Goal: Task Accomplishment & Management: Manage account settings

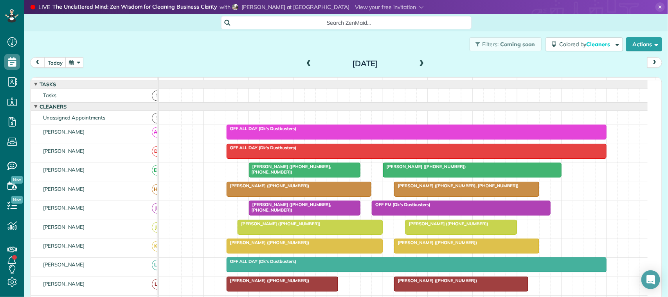
scroll to position [147, 0]
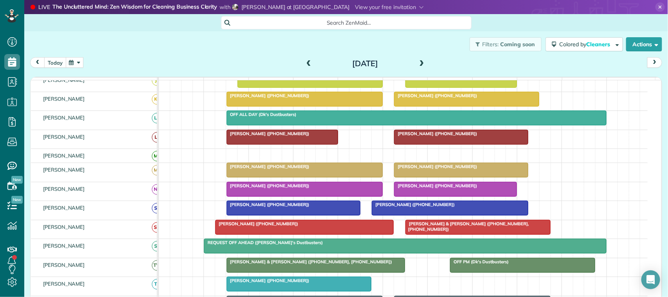
click at [61, 61] on button "today" at bounding box center [55, 62] width 22 height 11
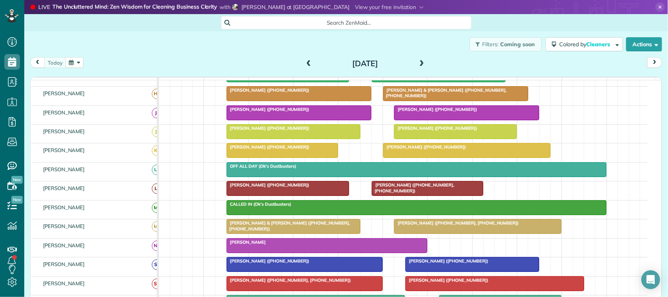
scroll to position [103, 0]
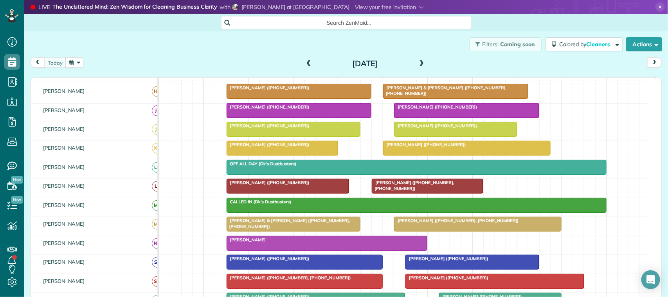
click at [267, 128] on span "Elyse Fulmer (+14096216561)" at bounding box center [268, 125] width 84 height 5
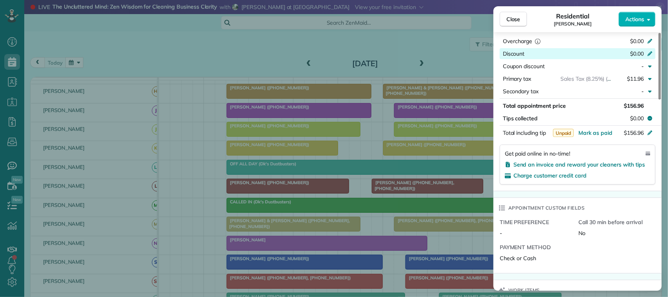
scroll to position [440, 0]
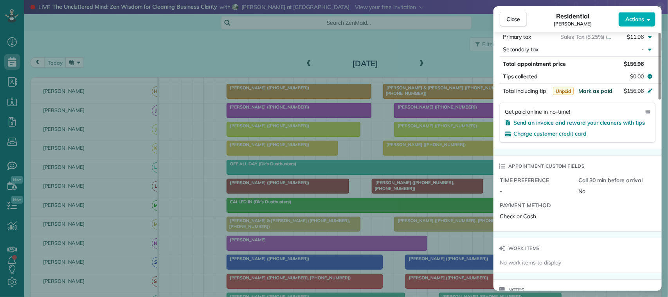
click at [599, 93] on span "Mark as paid" at bounding box center [596, 90] width 34 height 7
click at [513, 21] on span "Close" at bounding box center [514, 19] width 14 height 8
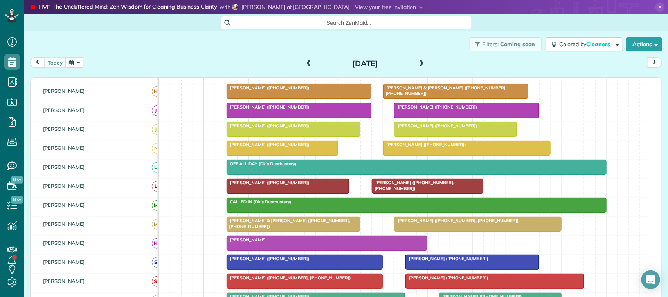
click at [307, 65] on span at bounding box center [309, 63] width 9 height 7
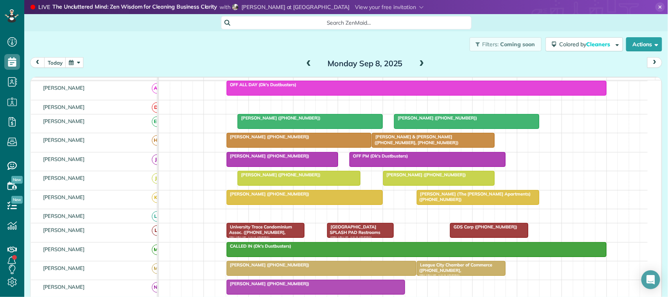
scroll to position [93, 0]
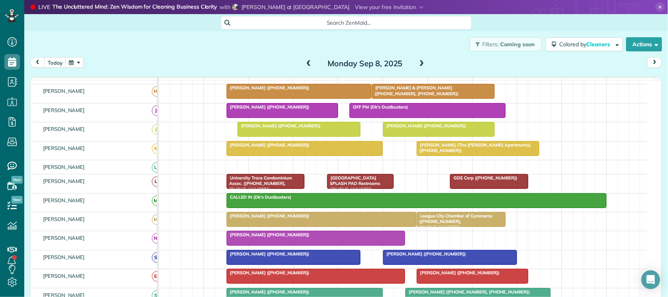
click at [394, 128] on span "Gigi Jamison (+12818026043)" at bounding box center [425, 125] width 84 height 5
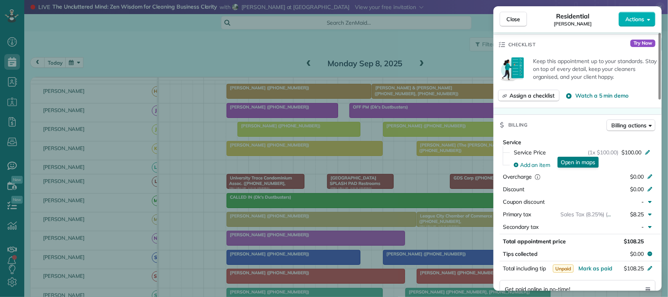
scroll to position [294, 0]
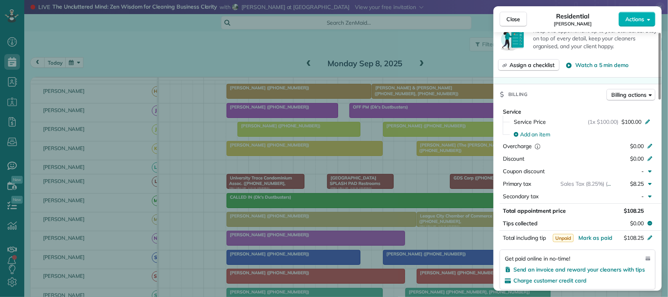
click at [597, 245] on div "Service Service Price (1x $100.00) $100.00 Add an item Overcharge $0.00 Discoun…" at bounding box center [578, 200] width 168 height 191
click at [597, 241] on span "Mark as paid" at bounding box center [596, 237] width 34 height 7
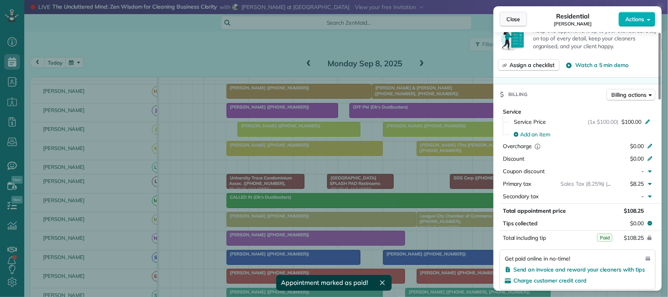
click at [514, 20] on span "Close" at bounding box center [514, 19] width 14 height 8
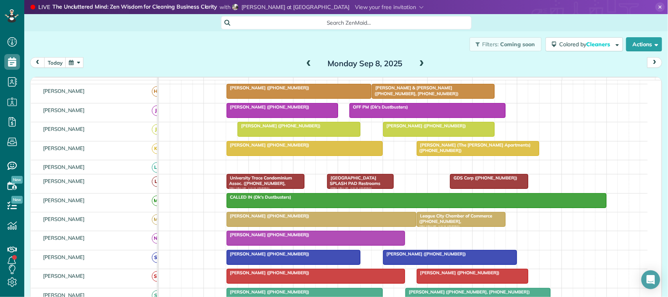
click at [345, 155] on div at bounding box center [304, 148] width 155 height 14
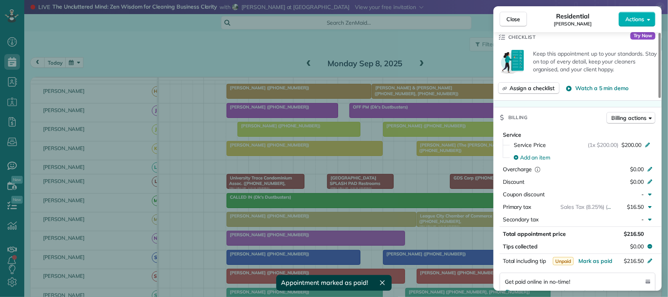
scroll to position [294, 0]
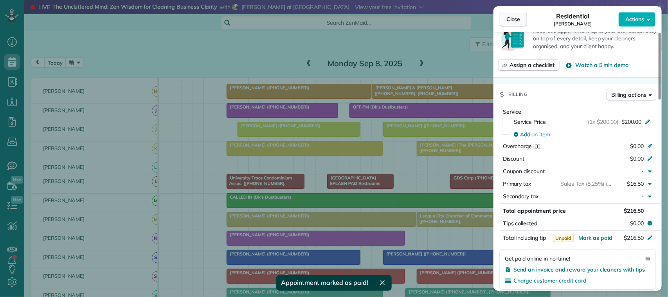
click at [516, 16] on span "Close" at bounding box center [514, 19] width 14 height 8
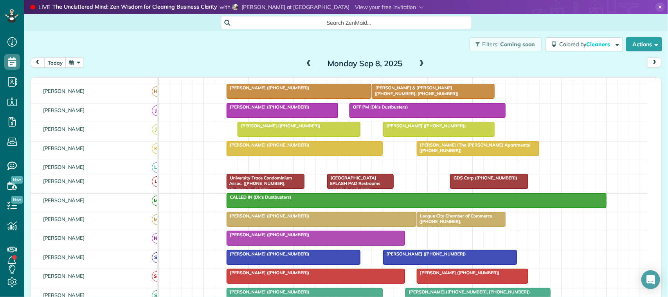
click at [335, 128] on div "Janette Ryan (+12816865356)" at bounding box center [299, 125] width 118 height 5
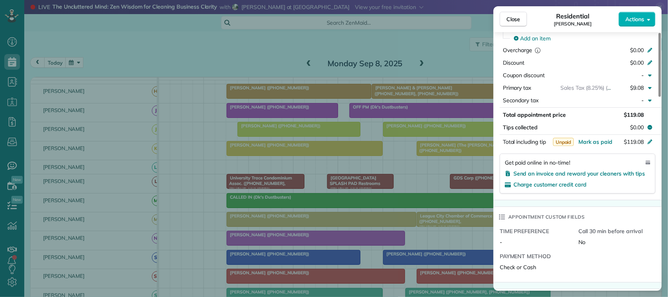
scroll to position [391, 0]
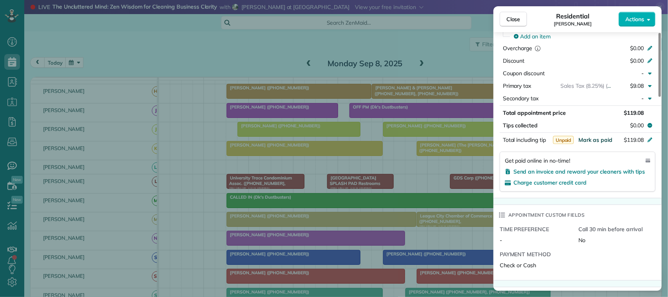
click at [597, 142] on span "Mark as paid" at bounding box center [596, 139] width 34 height 7
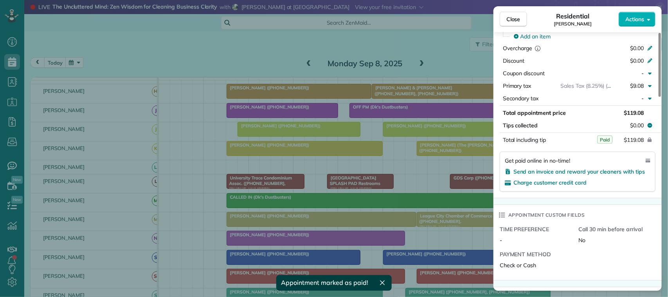
click at [507, 28] on div "Close Residential Janette Ryan Actions" at bounding box center [578, 19] width 168 height 26
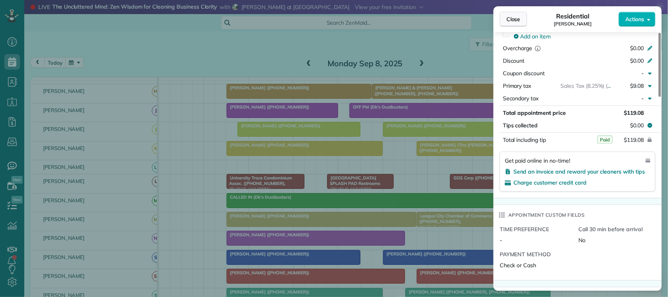
click at [513, 17] on span "Close" at bounding box center [514, 19] width 14 height 8
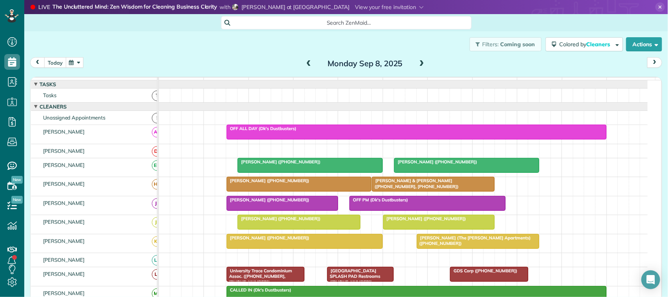
click at [63, 62] on button "today" at bounding box center [55, 62] width 22 height 11
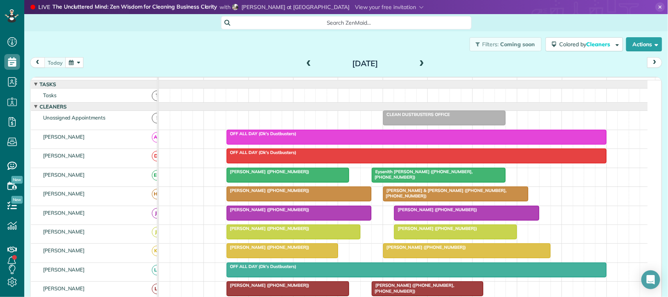
click at [418, 61] on span at bounding box center [422, 63] width 9 height 7
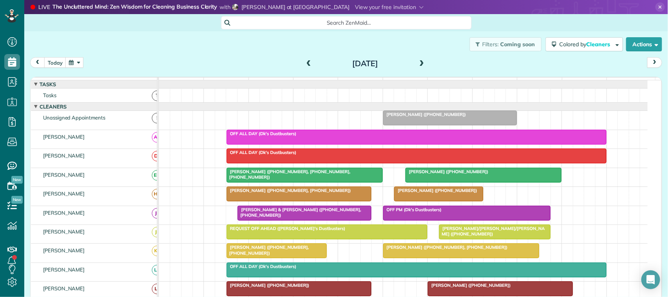
click at [419, 63] on span at bounding box center [422, 63] width 9 height 7
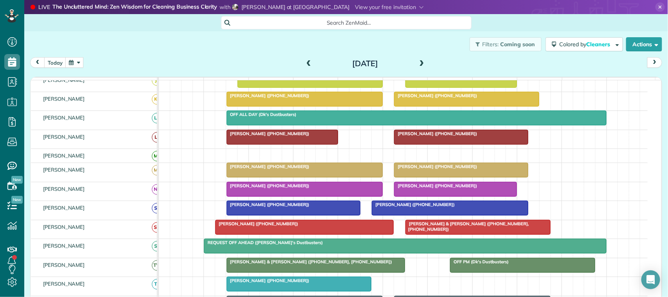
click at [418, 65] on span at bounding box center [422, 63] width 9 height 7
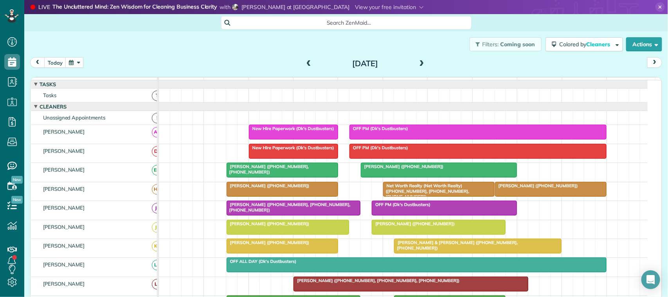
click at [69, 62] on button "button" at bounding box center [74, 62] width 18 height 11
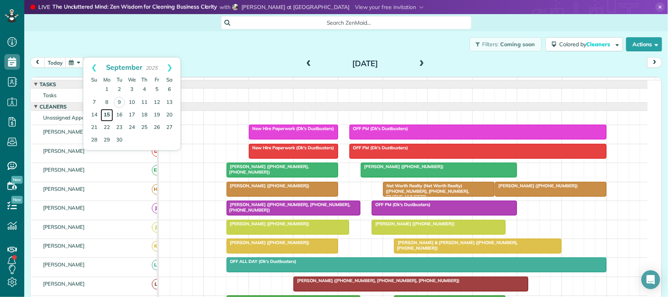
click at [109, 113] on link "15" at bounding box center [107, 115] width 13 height 13
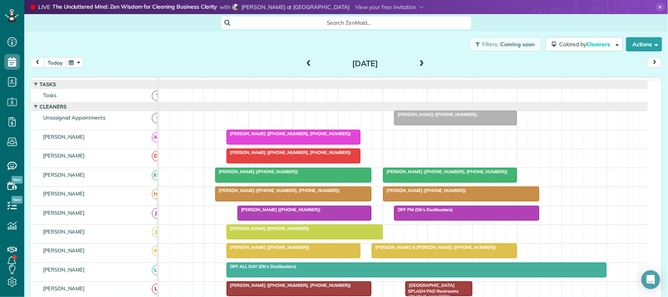
click at [54, 65] on button "today" at bounding box center [55, 62] width 22 height 11
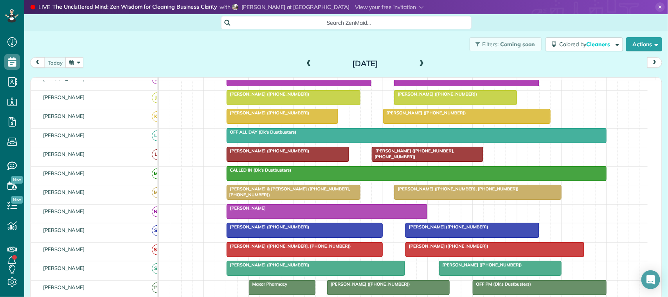
scroll to position [147, 0]
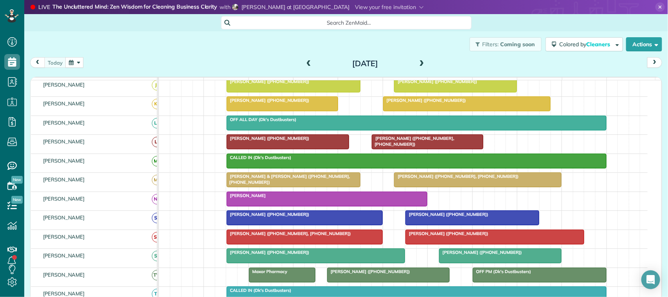
click at [265, 236] on span "[PERSON_NAME] ([PHONE_NUMBER], [PHONE_NUMBER])" at bounding box center [288, 233] width 125 height 5
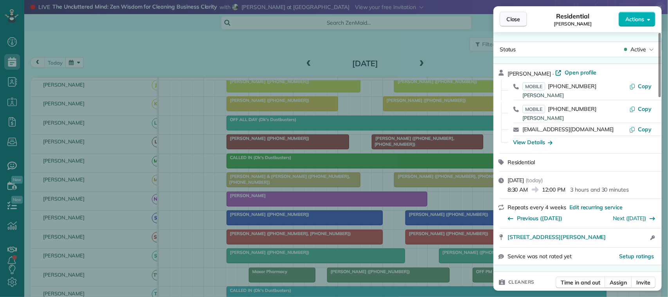
click at [501, 24] on button "Close" at bounding box center [513, 19] width 27 height 15
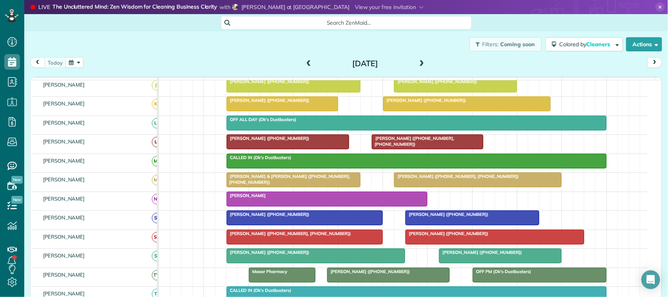
click at [80, 67] on button "button" at bounding box center [74, 62] width 18 height 11
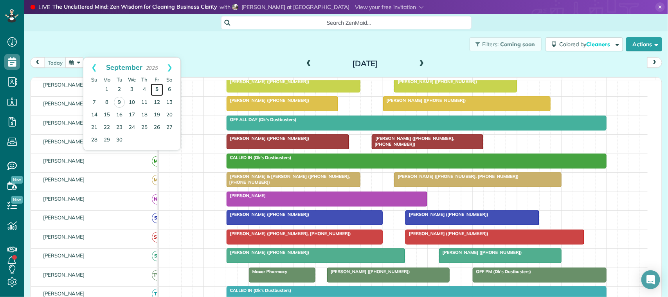
click at [153, 91] on link "5" at bounding box center [157, 89] width 13 height 13
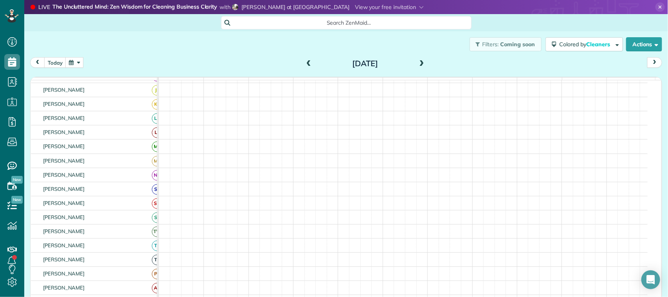
scroll to position [127, 0]
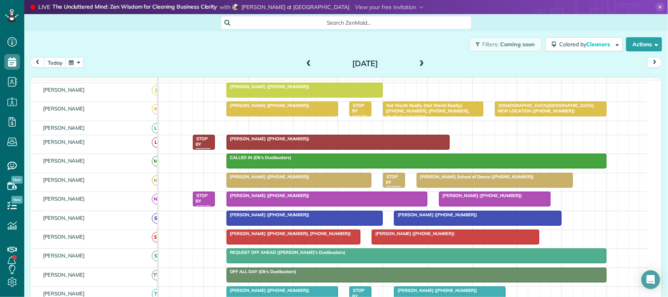
click at [75, 61] on button "button" at bounding box center [74, 62] width 18 height 11
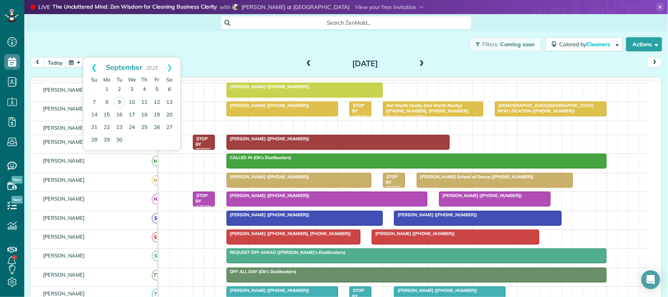
click at [94, 69] on link "Prev" at bounding box center [94, 68] width 22 height 20
click at [159, 141] on link "29" at bounding box center [157, 139] width 13 height 13
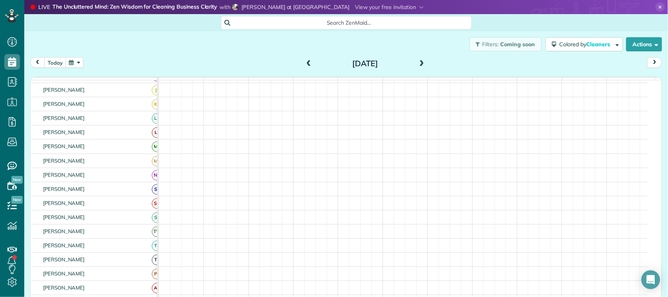
scroll to position [132, 0]
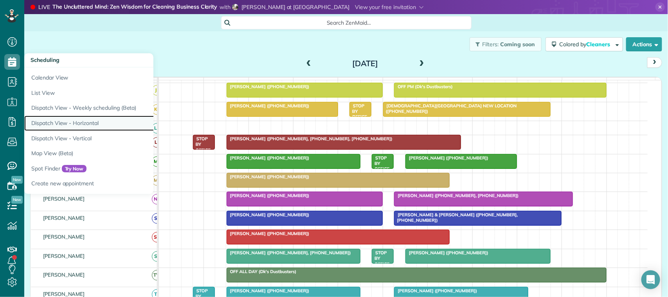
click at [83, 121] on link "Dispatch View - Horizontal" at bounding box center [122, 122] width 196 height 15
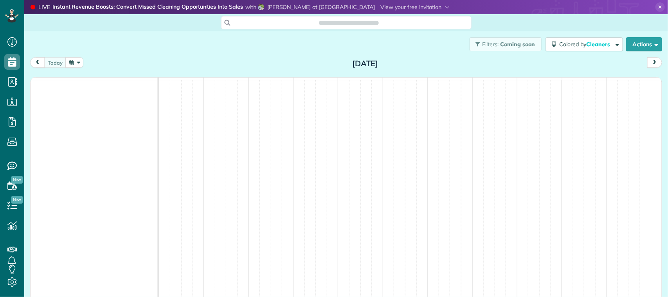
scroll to position [3, 3]
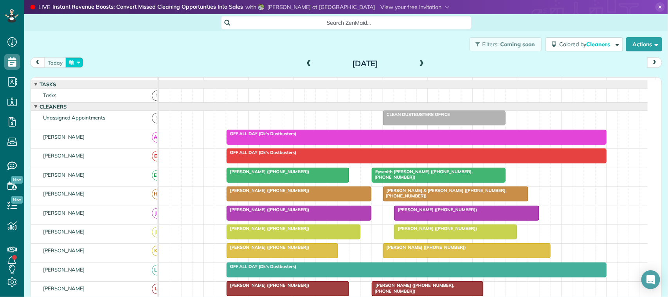
click at [79, 63] on button "button" at bounding box center [74, 62] width 18 height 11
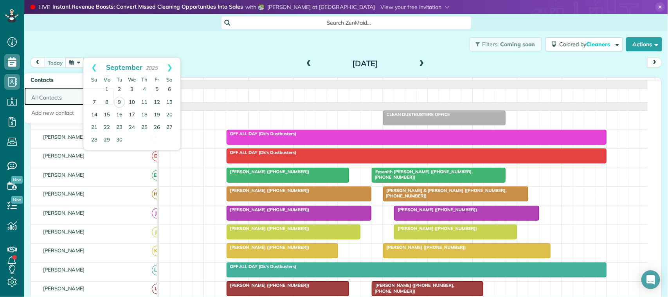
click at [46, 94] on link "All Contacts" at bounding box center [69, 96] width 90 height 18
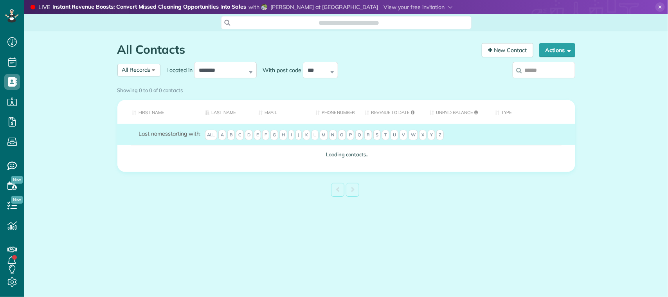
scroll to position [3, 3]
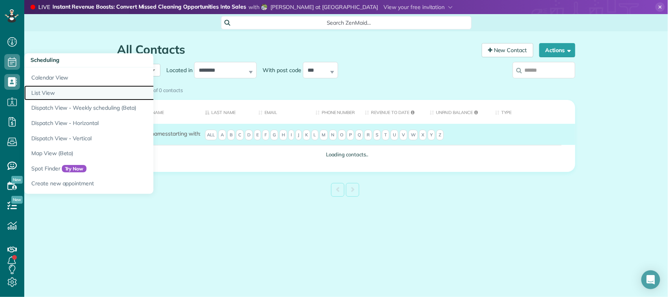
click at [63, 98] on link "List View" at bounding box center [122, 92] width 196 height 15
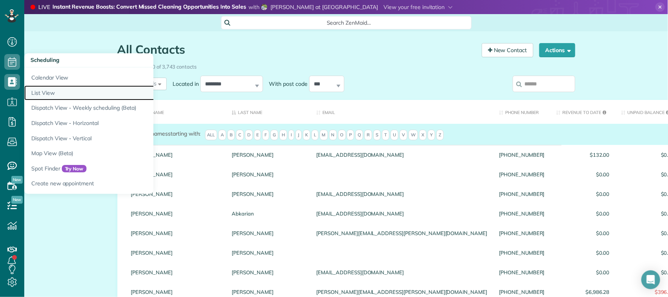
click at [127, 92] on link "List View" at bounding box center [122, 92] width 196 height 15
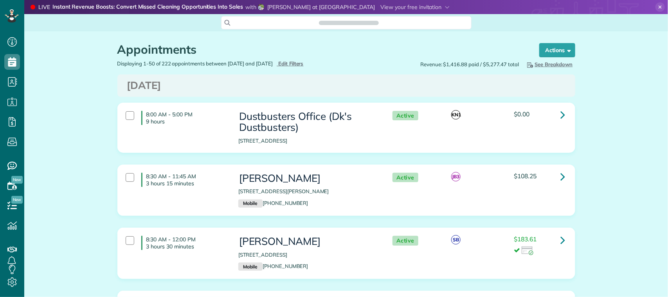
scroll to position [3, 3]
type input "**********"
click at [300, 67] on span "Edit Filters" at bounding box center [290, 63] width 25 height 6
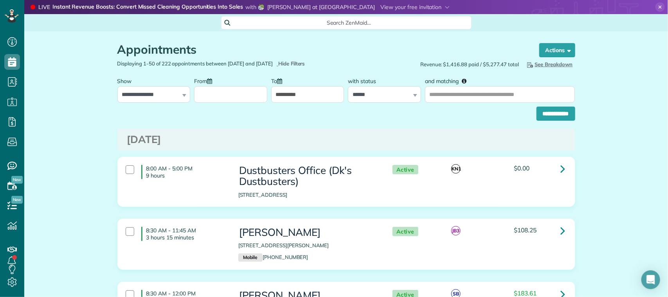
click at [240, 96] on input "From" at bounding box center [230, 94] width 73 height 16
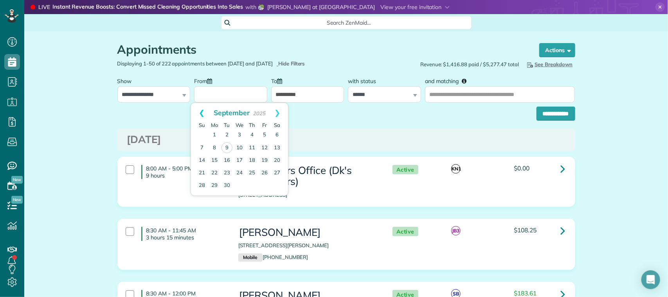
click at [196, 115] on link "Prev" at bounding box center [202, 113] width 22 height 20
click at [197, 115] on link "Prev" at bounding box center [202, 113] width 22 height 20
click at [281, 114] on link "Next" at bounding box center [278, 113] width 22 height 20
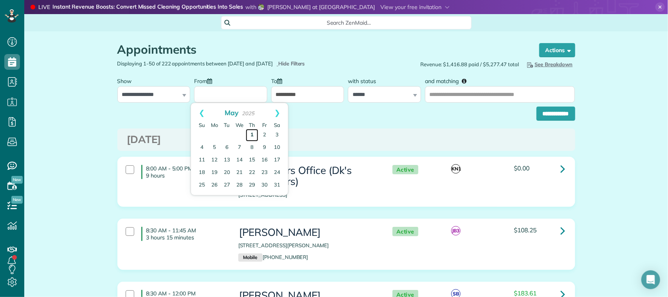
click at [251, 134] on link "1" at bounding box center [252, 135] width 13 height 13
type input "**********"
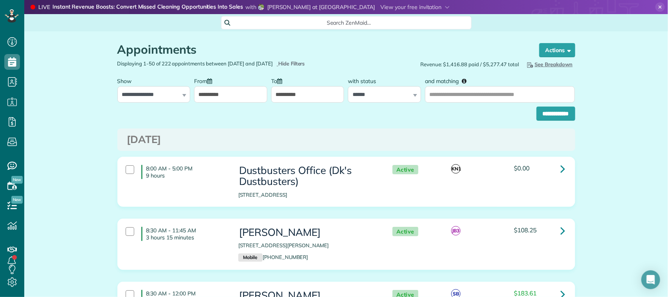
click at [294, 98] on input "**********" at bounding box center [307, 94] width 73 height 16
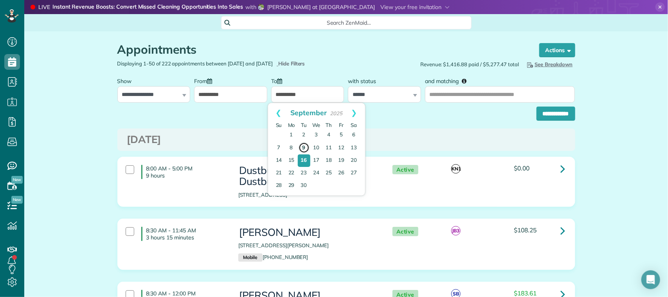
click at [305, 149] on link "9" at bounding box center [304, 147] width 11 height 11
type input "**********"
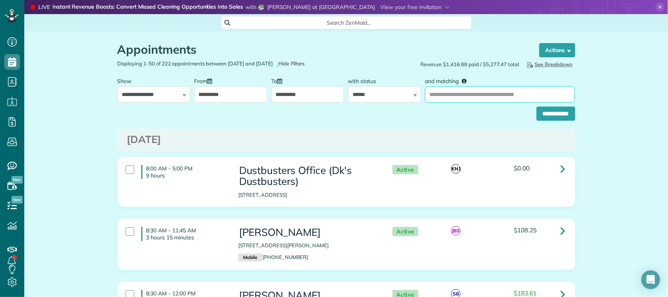
click at [463, 96] on input "and matching" at bounding box center [500, 94] width 150 height 16
type input "**********"
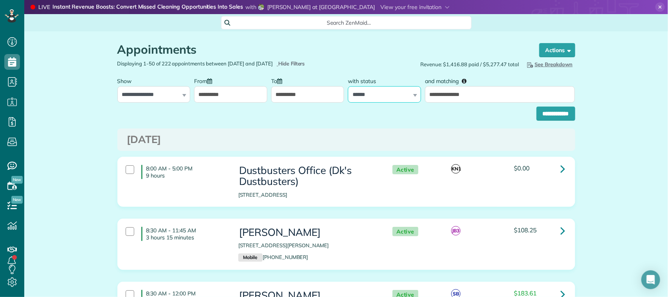
click at [404, 97] on select "**********" at bounding box center [384, 94] width 73 height 16
select select
click at [348, 86] on select "**********" at bounding box center [384, 94] width 73 height 16
click at [546, 112] on input "**********" at bounding box center [556, 113] width 39 height 14
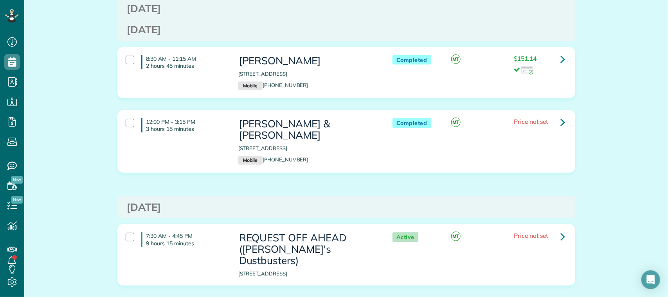
scroll to position [4359, 0]
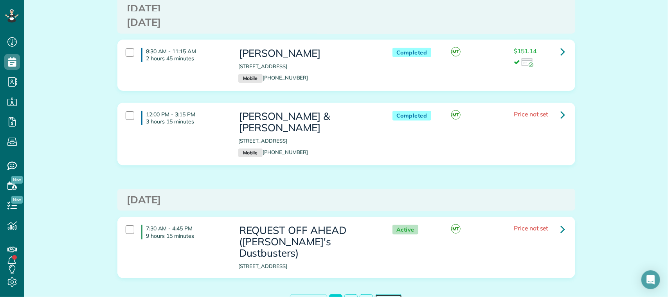
click at [379, 294] on link "Next →" at bounding box center [388, 301] width 27 height 14
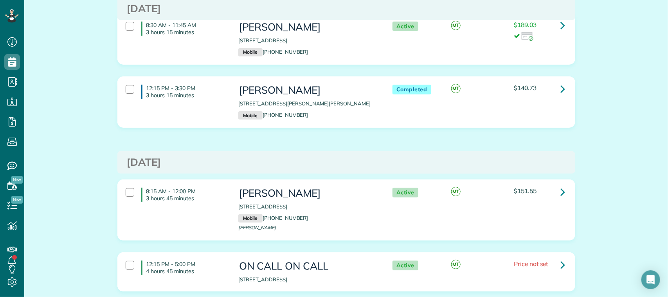
scroll to position [4072, 0]
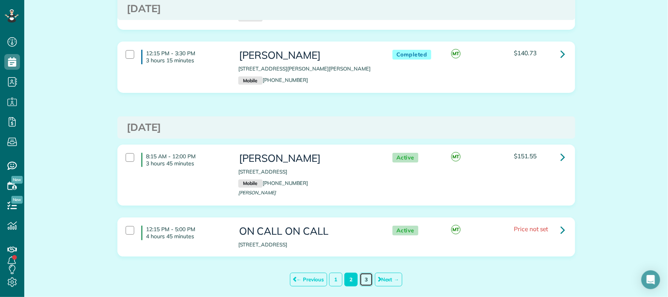
click at [360, 272] on link "3" at bounding box center [366, 279] width 13 height 14
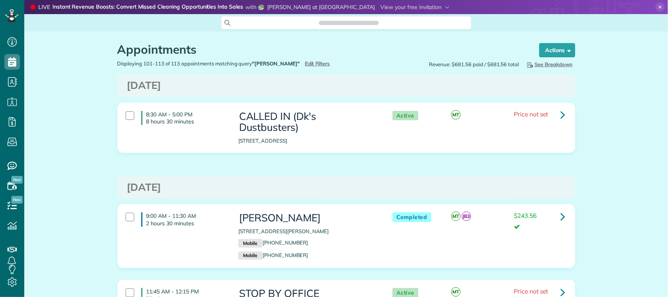
scroll to position [3, 3]
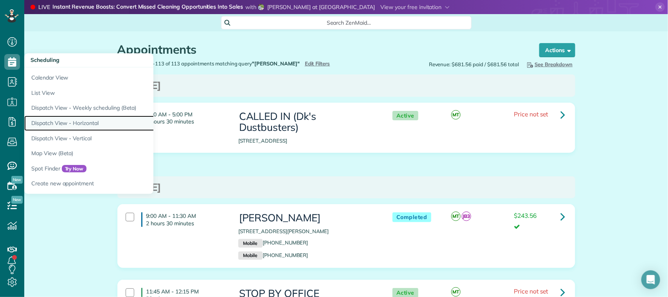
click at [81, 121] on link "Dispatch View - Horizontal" at bounding box center [122, 122] width 196 height 15
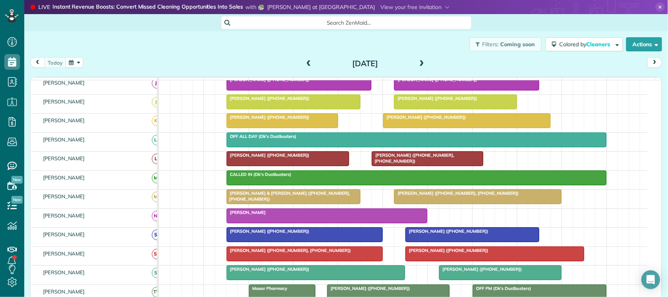
scroll to position [147, 0]
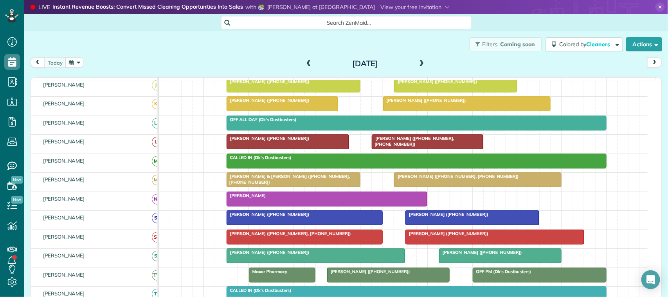
click at [305, 65] on span at bounding box center [309, 63] width 9 height 7
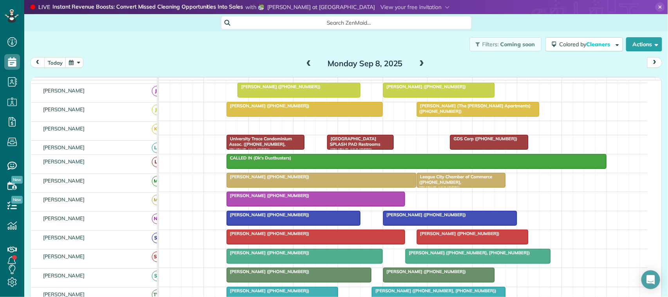
scroll to position [132, 0]
click at [261, 206] on div at bounding box center [316, 199] width 178 height 14
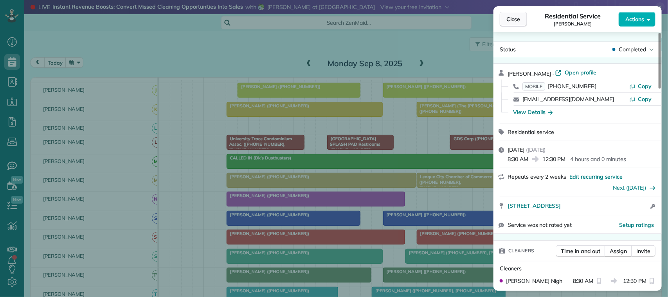
click at [525, 20] on button "Close" at bounding box center [513, 19] width 27 height 15
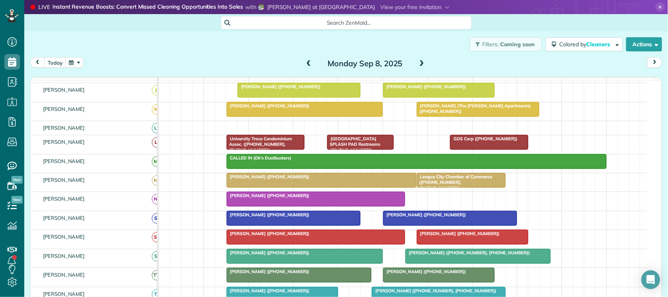
click at [69, 65] on button "button" at bounding box center [74, 62] width 18 height 11
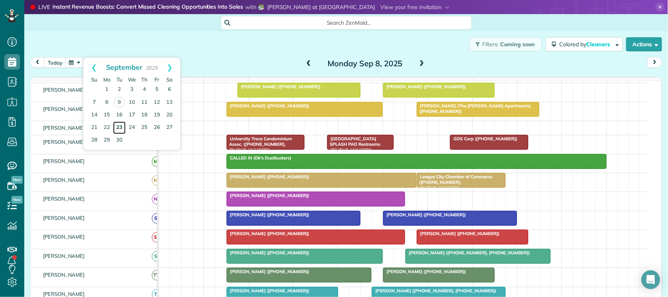
click at [117, 128] on link "23" at bounding box center [119, 127] width 13 height 13
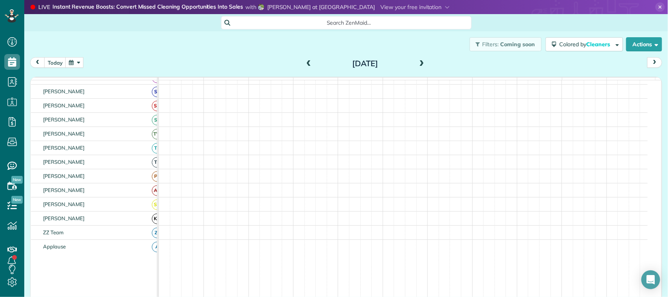
scroll to position [264, 0]
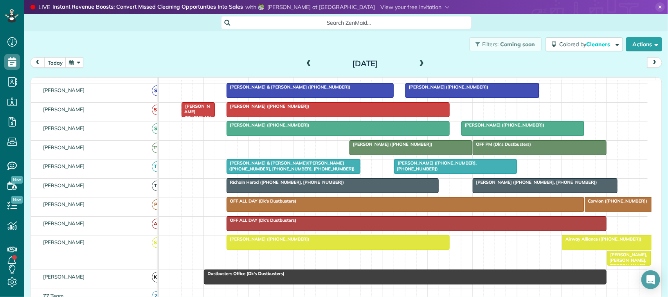
click at [262, 135] on div at bounding box center [338, 128] width 223 height 14
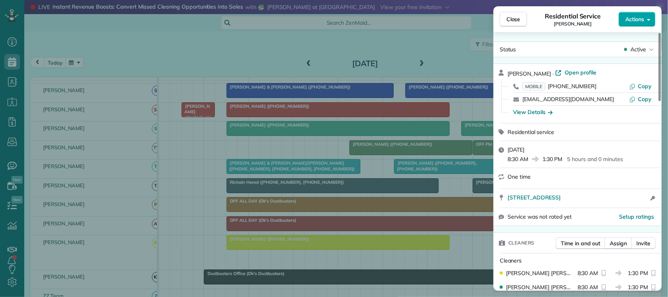
click at [627, 22] on span "Actions" at bounding box center [635, 19] width 19 height 8
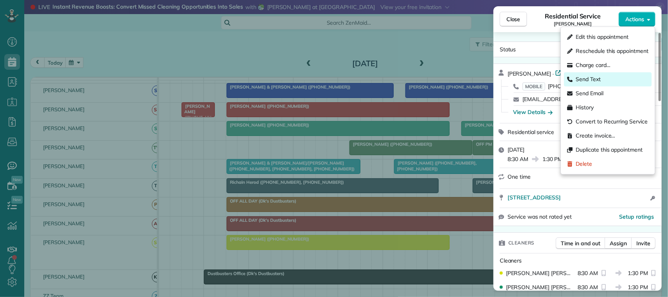
click at [613, 75] on div "Send Text" at bounding box center [608, 79] width 88 height 14
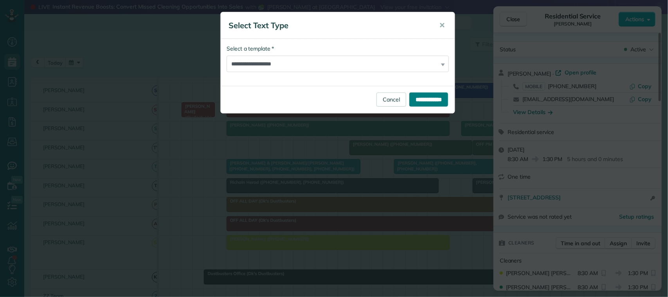
click at [426, 96] on input "**********" at bounding box center [428, 99] width 39 height 14
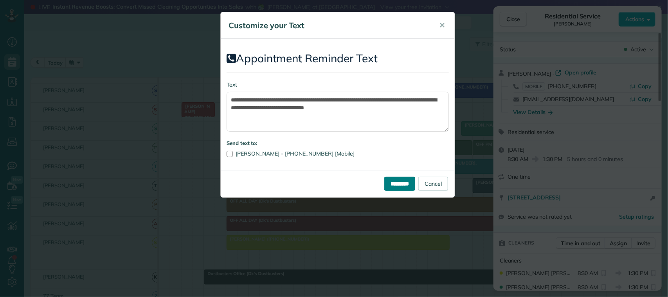
click at [401, 182] on input "*********" at bounding box center [399, 184] width 31 height 14
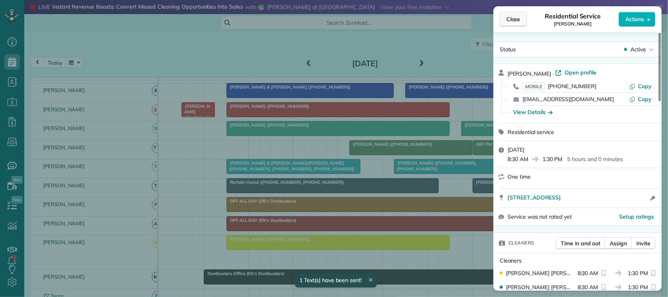
click at [511, 16] on span "Close" at bounding box center [514, 19] width 14 height 8
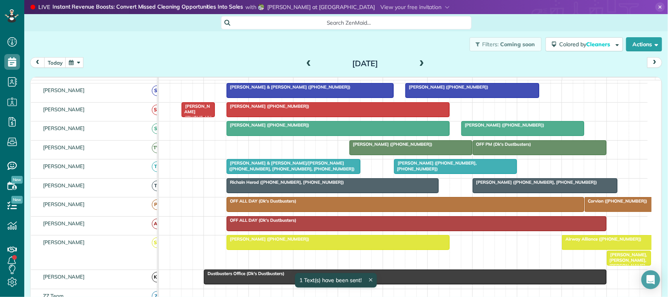
click at [193, 123] on span "Jessica Mcivor (+16107624874)" at bounding box center [196, 114] width 30 height 22
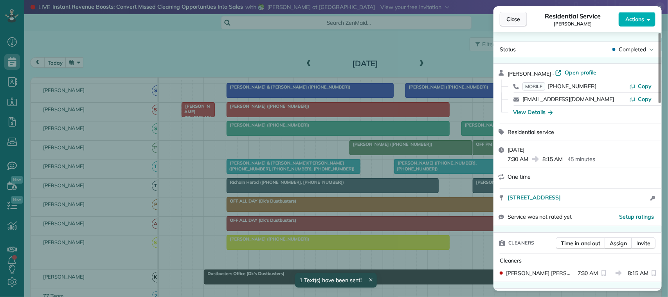
click at [517, 20] on span "Close" at bounding box center [514, 19] width 14 height 8
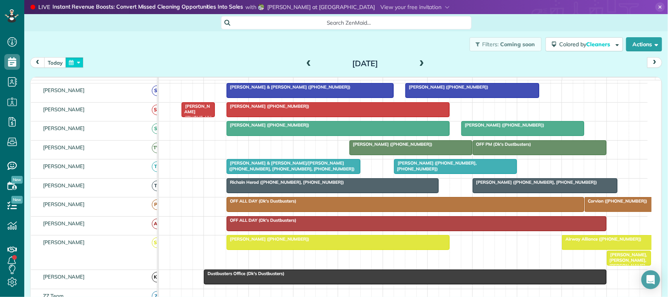
click at [78, 61] on button "button" at bounding box center [74, 62] width 18 height 11
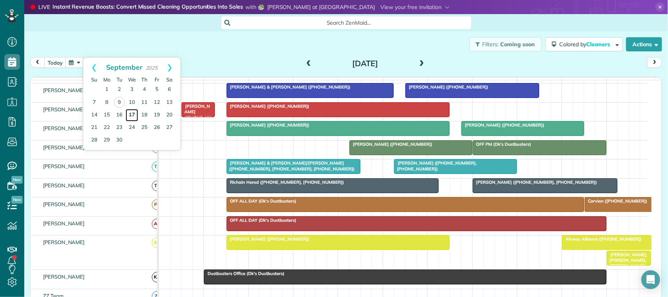
click at [137, 115] on link "17" at bounding box center [132, 115] width 13 height 13
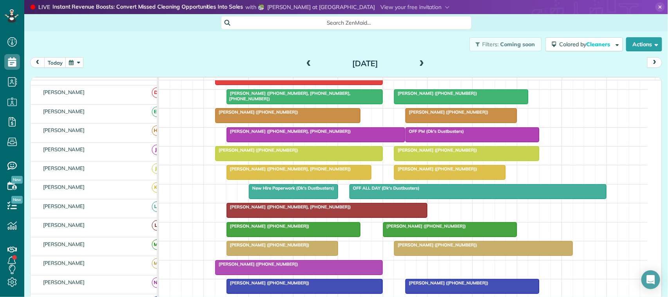
scroll to position [78, 0]
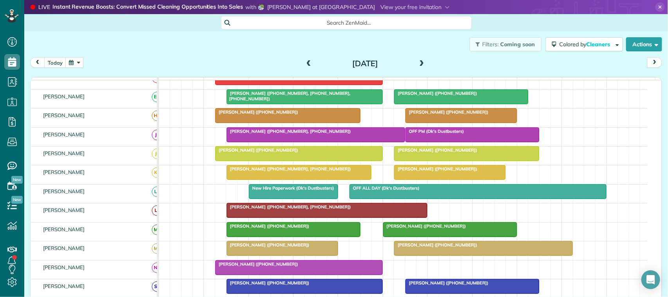
click at [422, 62] on span at bounding box center [422, 63] width 9 height 7
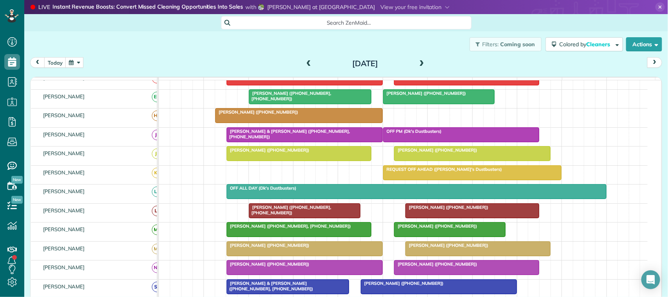
scroll to position [49, 0]
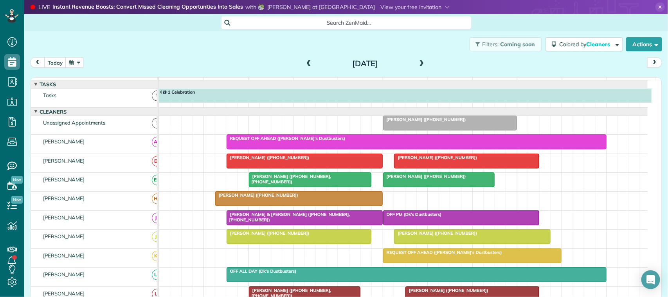
click at [418, 65] on span at bounding box center [422, 63] width 9 height 7
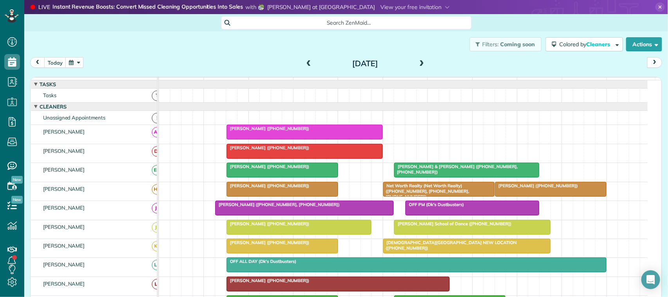
click at [418, 65] on span at bounding box center [422, 63] width 9 height 7
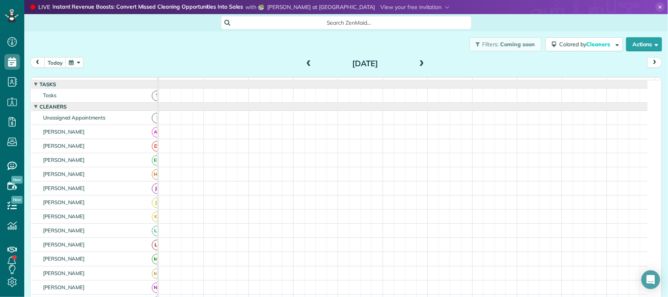
click at [305, 61] on span at bounding box center [309, 63] width 9 height 7
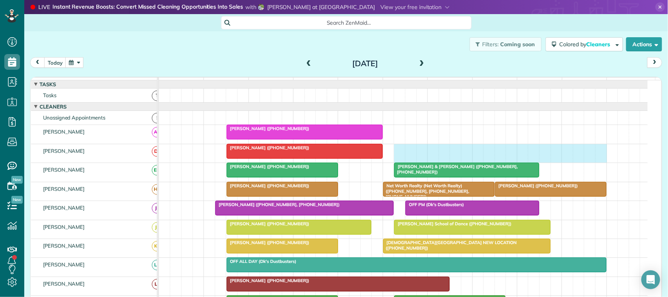
drag, startPoint x: 400, startPoint y: 157, endPoint x: 595, endPoint y: 159, distance: 195.7
click at [597, 159] on div "Ashley Ellis (+19038099099)" at bounding box center [403, 153] width 489 height 18
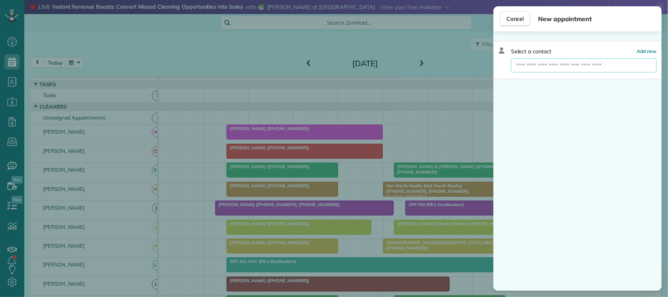
click at [552, 65] on input "text" at bounding box center [584, 65] width 146 height 14
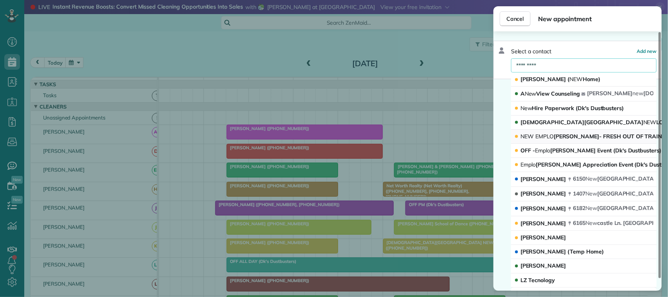
type input "*********"
click at [560, 135] on span "NEW EMPLO YEE- FRESH OUT OF TRAINING" at bounding box center [596, 136] width 151 height 7
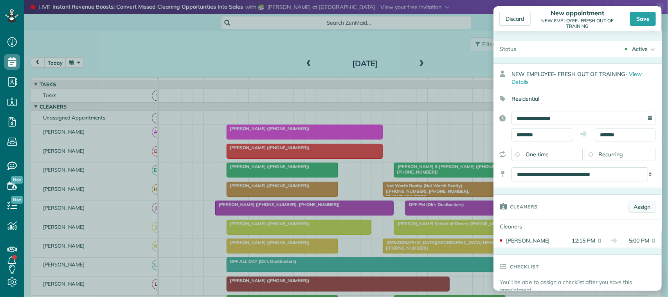
click at [639, 204] on link "Assign" at bounding box center [642, 207] width 27 height 12
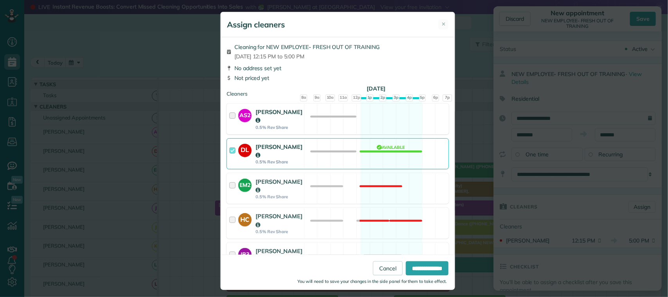
click at [296, 116] on div "AS2 Alina Stuckey 0.5% Rev Share" at bounding box center [265, 119] width 77 height 30
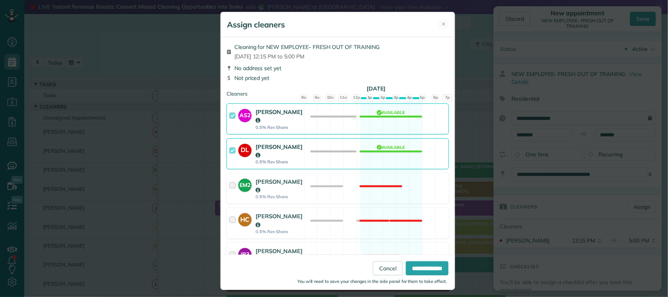
click at [415, 275] on div "You will need to save your changes in the side panel for them to take effect." at bounding box center [340, 279] width 218 height 9
click at [418, 270] on input "**********" at bounding box center [427, 268] width 43 height 14
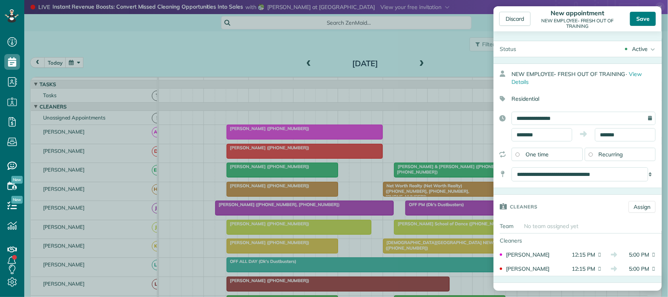
click at [643, 22] on div "Save" at bounding box center [643, 19] width 26 height 14
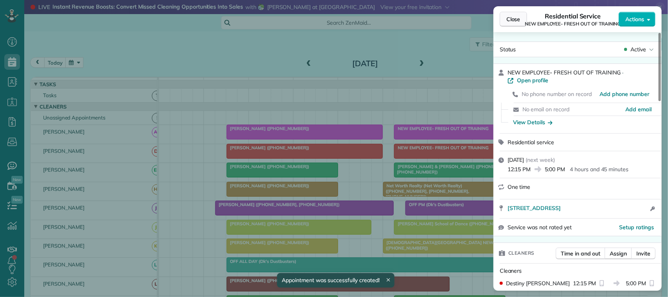
click at [513, 14] on button "Close" at bounding box center [513, 19] width 27 height 15
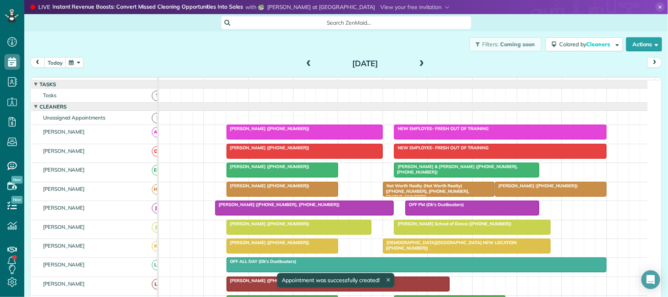
click at [422, 62] on span at bounding box center [422, 63] width 9 height 7
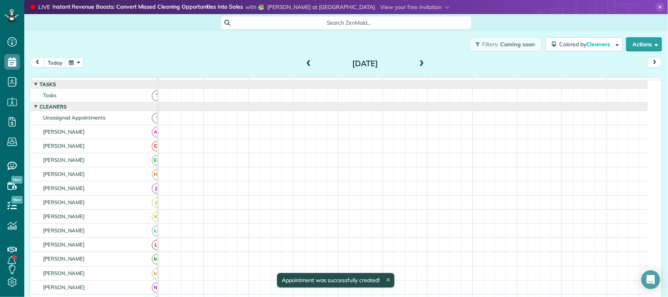
click at [421, 62] on span at bounding box center [422, 63] width 9 height 7
click at [419, 63] on span at bounding box center [422, 63] width 9 height 7
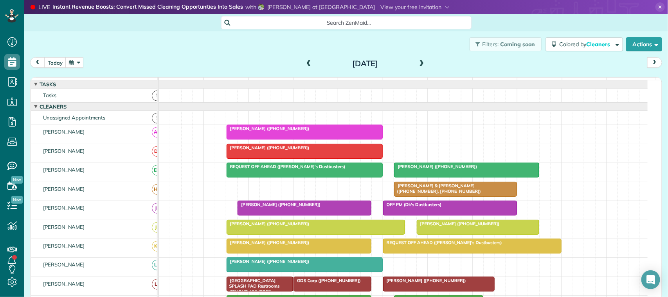
click at [418, 66] on span at bounding box center [422, 63] width 9 height 7
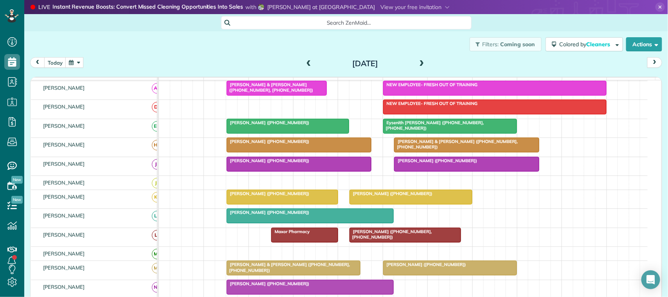
click at [418, 63] on span at bounding box center [422, 63] width 9 height 7
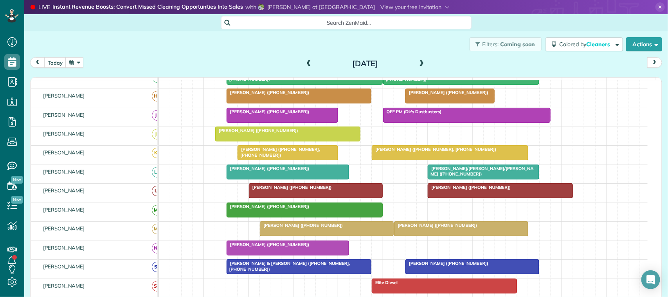
click at [413, 65] on div "Wednesday Sep 24, 2025" at bounding box center [365, 63] width 125 height 13
click at [418, 64] on span at bounding box center [422, 63] width 9 height 7
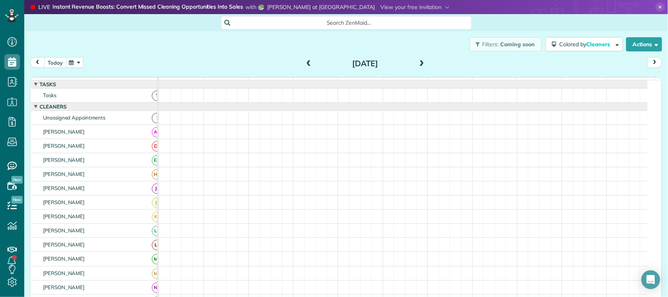
click at [56, 62] on button "today" at bounding box center [55, 62] width 22 height 11
click at [94, 61] on div "today Tuesday Sep 9, 2025" at bounding box center [346, 64] width 632 height 14
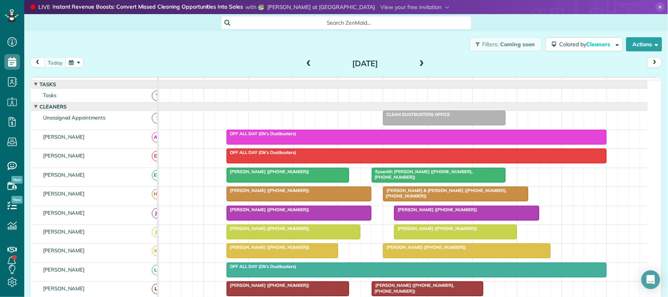
scroll to position [3, 3]
click at [78, 61] on button "button" at bounding box center [74, 62] width 18 height 11
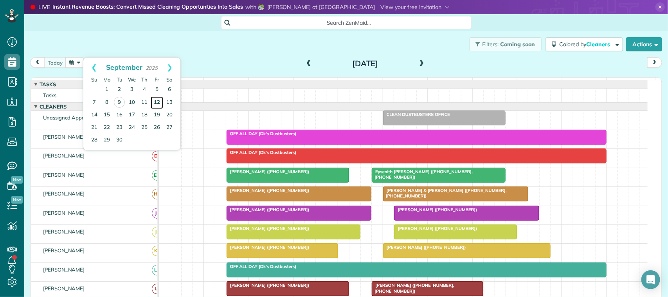
click at [156, 102] on link "12" at bounding box center [157, 102] width 13 height 13
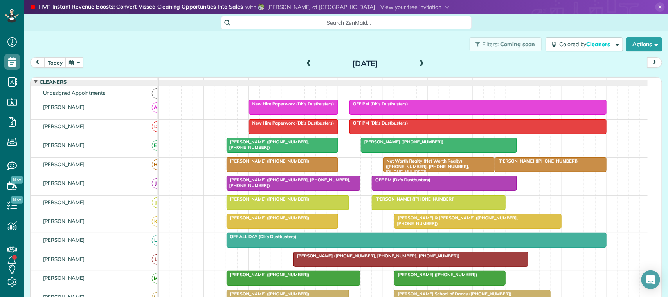
scroll to position [0, 0]
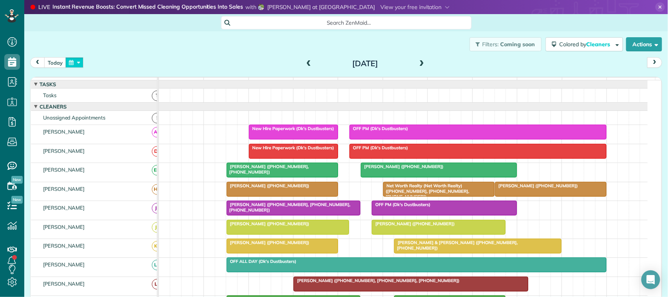
click at [73, 63] on button "button" at bounding box center [74, 62] width 18 height 11
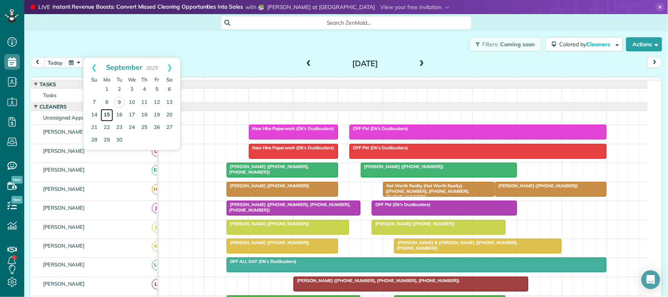
click at [112, 112] on link "15" at bounding box center [107, 115] width 13 height 13
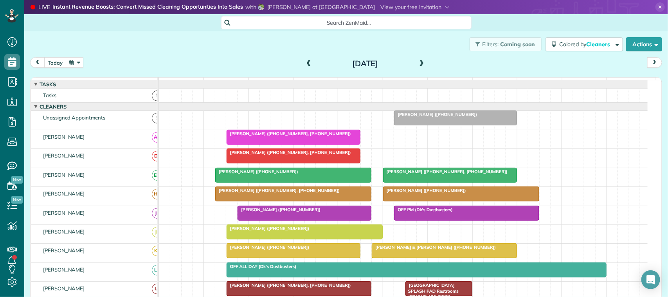
click at [57, 60] on button "today" at bounding box center [55, 62] width 22 height 11
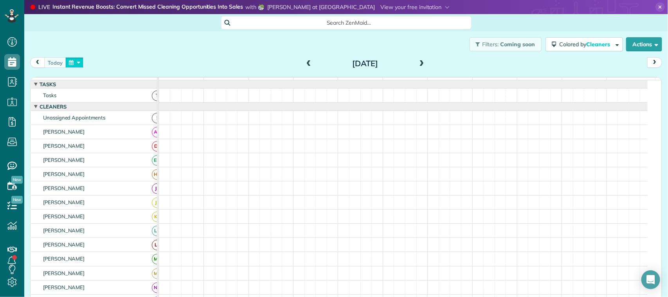
click at [82, 65] on button "button" at bounding box center [74, 62] width 18 height 11
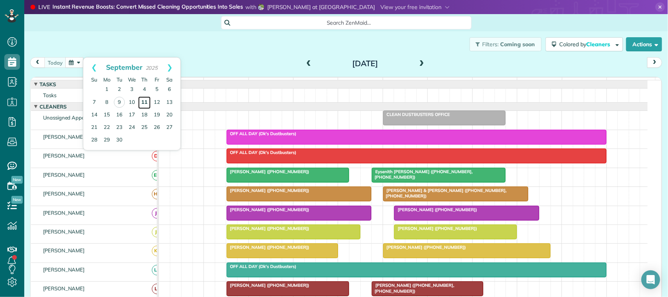
click at [143, 105] on link "11" at bounding box center [144, 102] width 13 height 13
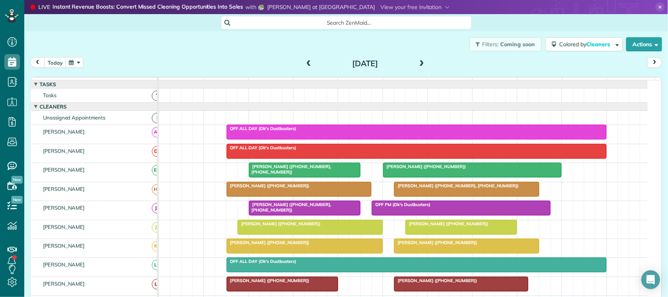
click at [306, 59] on span at bounding box center [309, 64] width 9 height 12
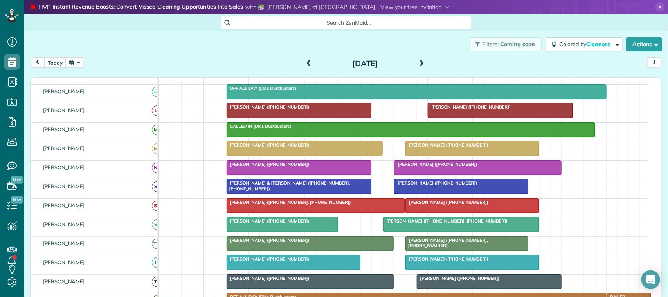
scroll to position [196, 0]
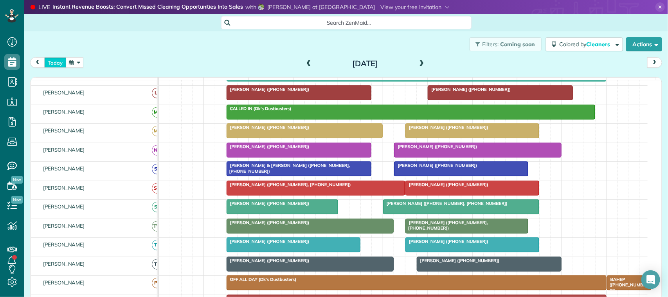
click at [54, 67] on button "today" at bounding box center [55, 62] width 22 height 11
